Goal: Task Accomplishment & Management: Manage account settings

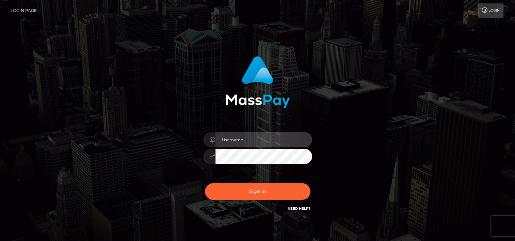
click at [276, 137] on input "text" at bounding box center [263, 139] width 97 height 15
type input "tammyk.cforth"
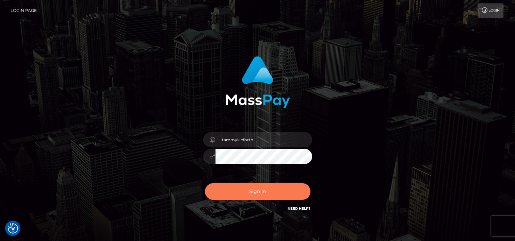
click at [257, 190] on button "Sign in" at bounding box center [257, 191] width 105 height 17
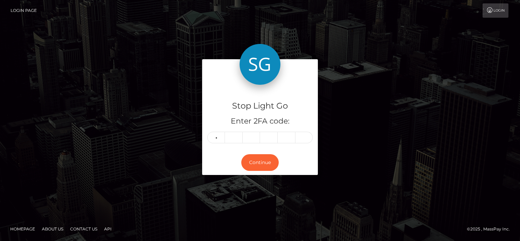
type input "7"
type input "4"
type input "7"
type input "1"
type input "6"
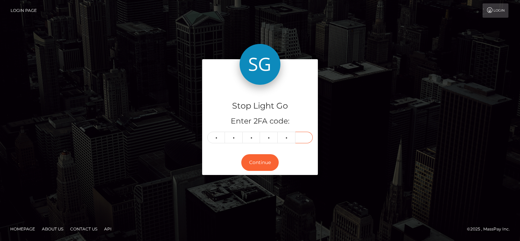
type input "5"
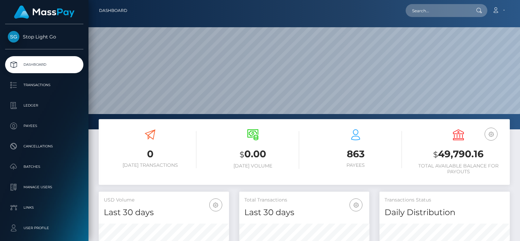
scroll to position [120, 130]
click at [502, 10] on link "Account" at bounding box center [498, 10] width 20 height 14
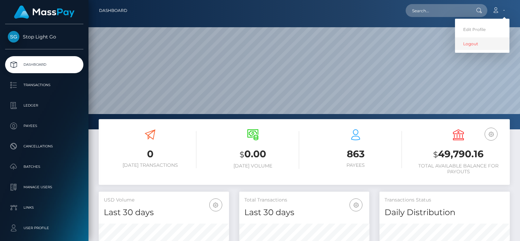
click at [466, 45] on link "Logout" at bounding box center [482, 43] width 54 height 13
